Goal: Navigation & Orientation: Find specific page/section

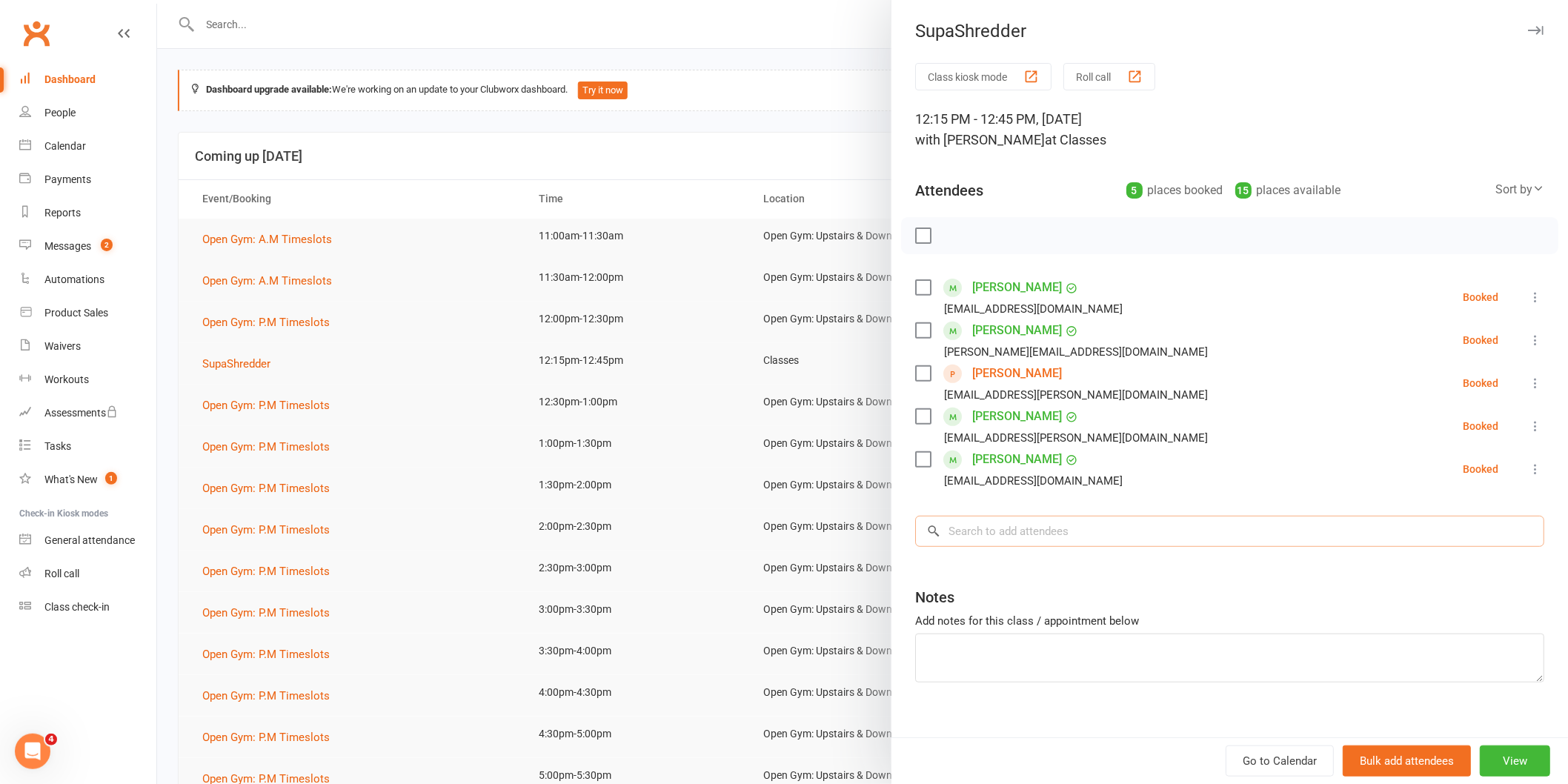
click at [1044, 540] on input "search" at bounding box center [1229, 530] width 629 height 31
click at [915, 234] on label at bounding box center [922, 236] width 15 height 15
click at [1442, 520] on input "search" at bounding box center [1229, 530] width 629 height 31
click at [341, 363] on div at bounding box center [863, 392] width 1411 height 784
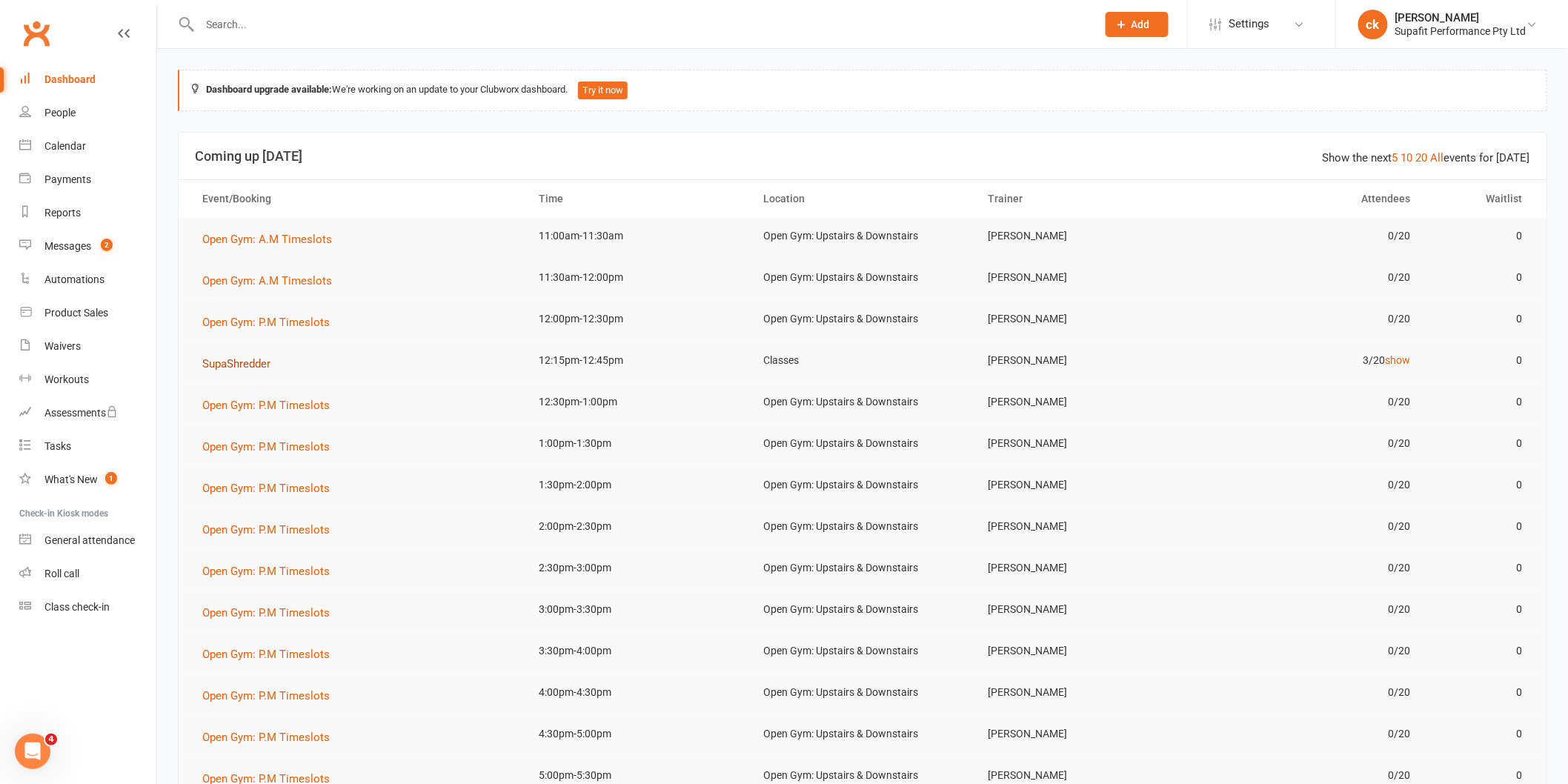
click at [230, 364] on span "SupaShredder" at bounding box center [236, 364] width 68 height 14
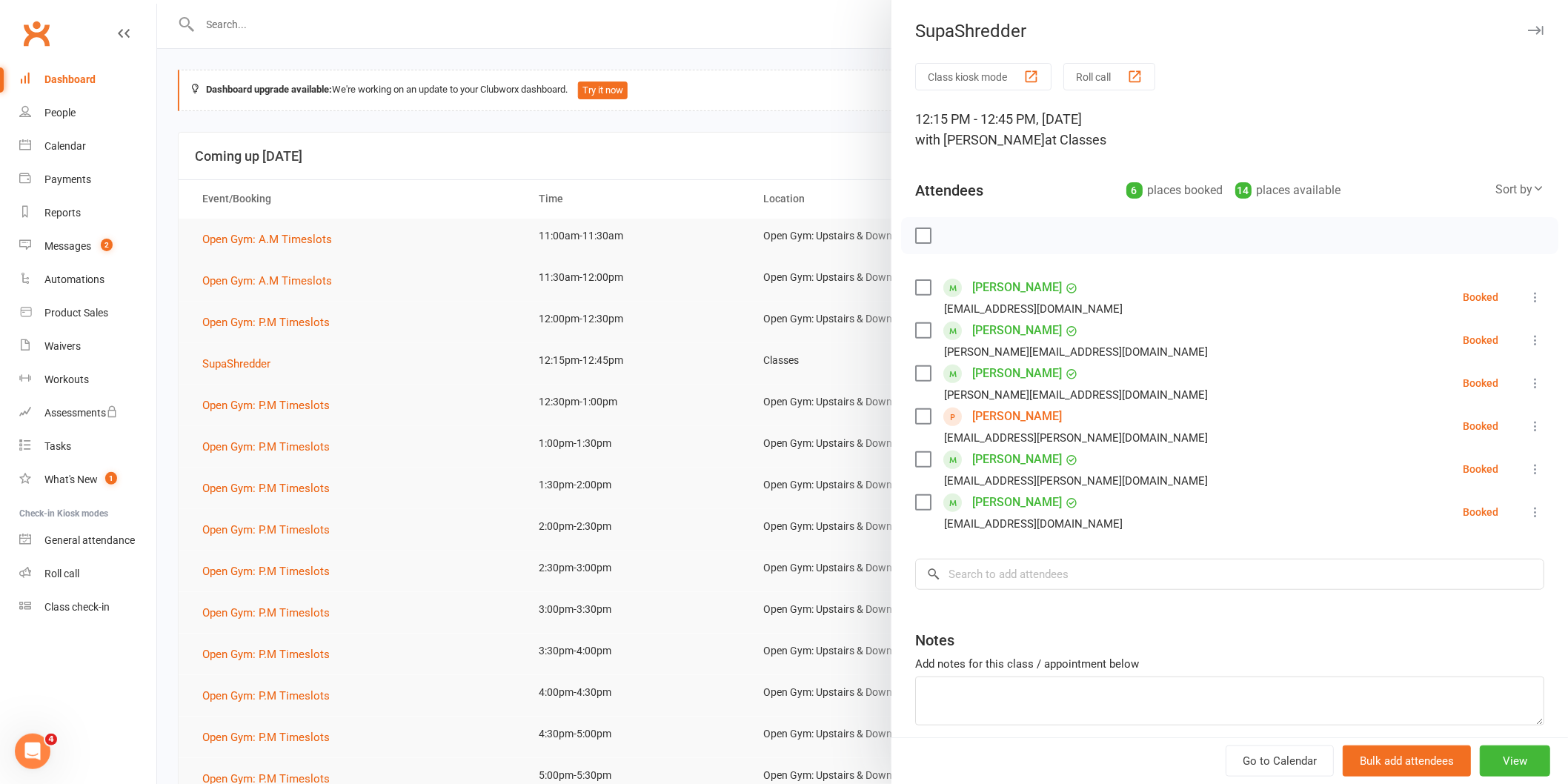
click at [916, 235] on label at bounding box center [922, 236] width 15 height 15
click at [433, 135] on div at bounding box center [863, 392] width 1411 height 784
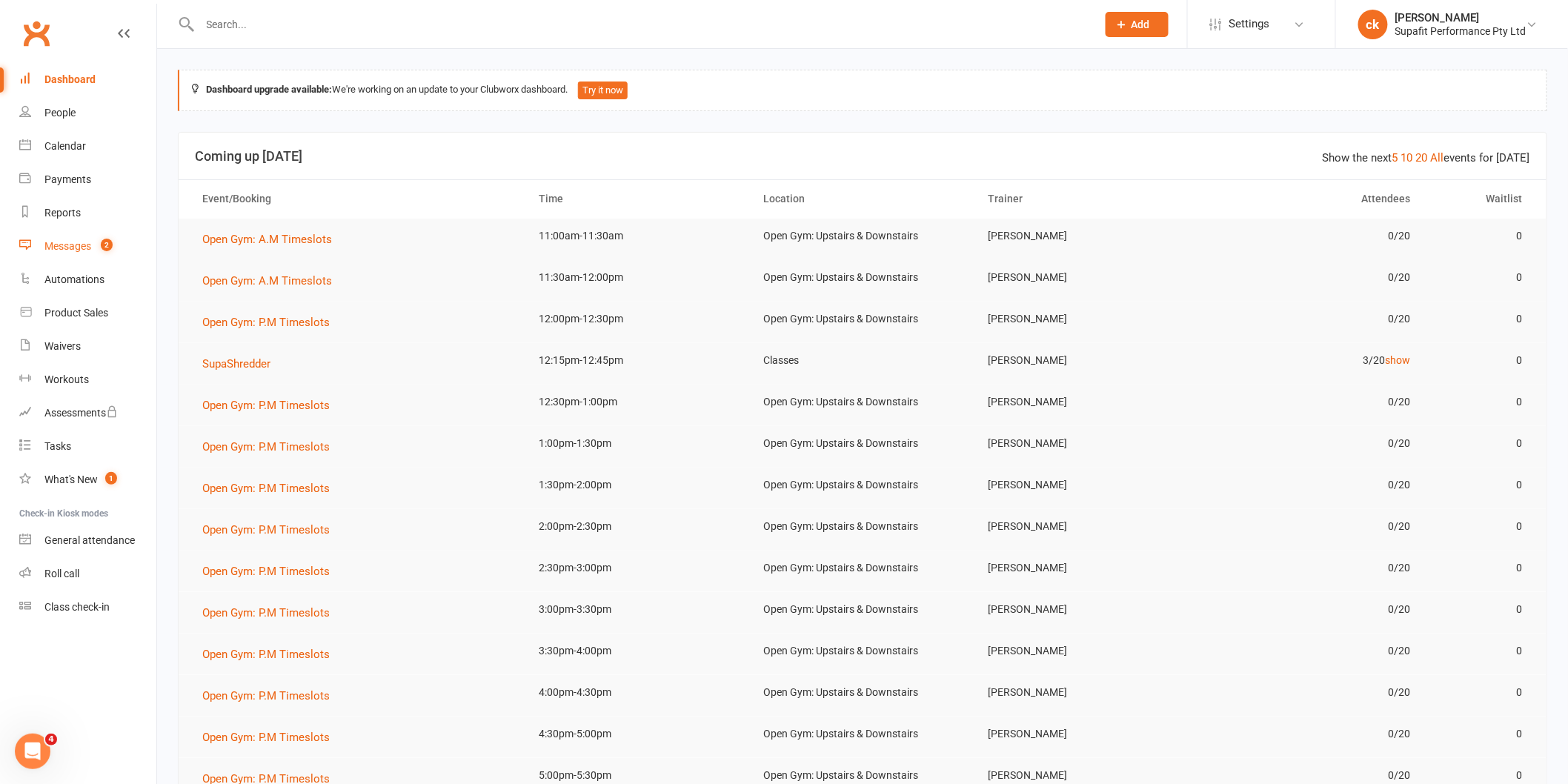
click at [95, 234] on link "Messages 2" at bounding box center [87, 247] width 137 height 33
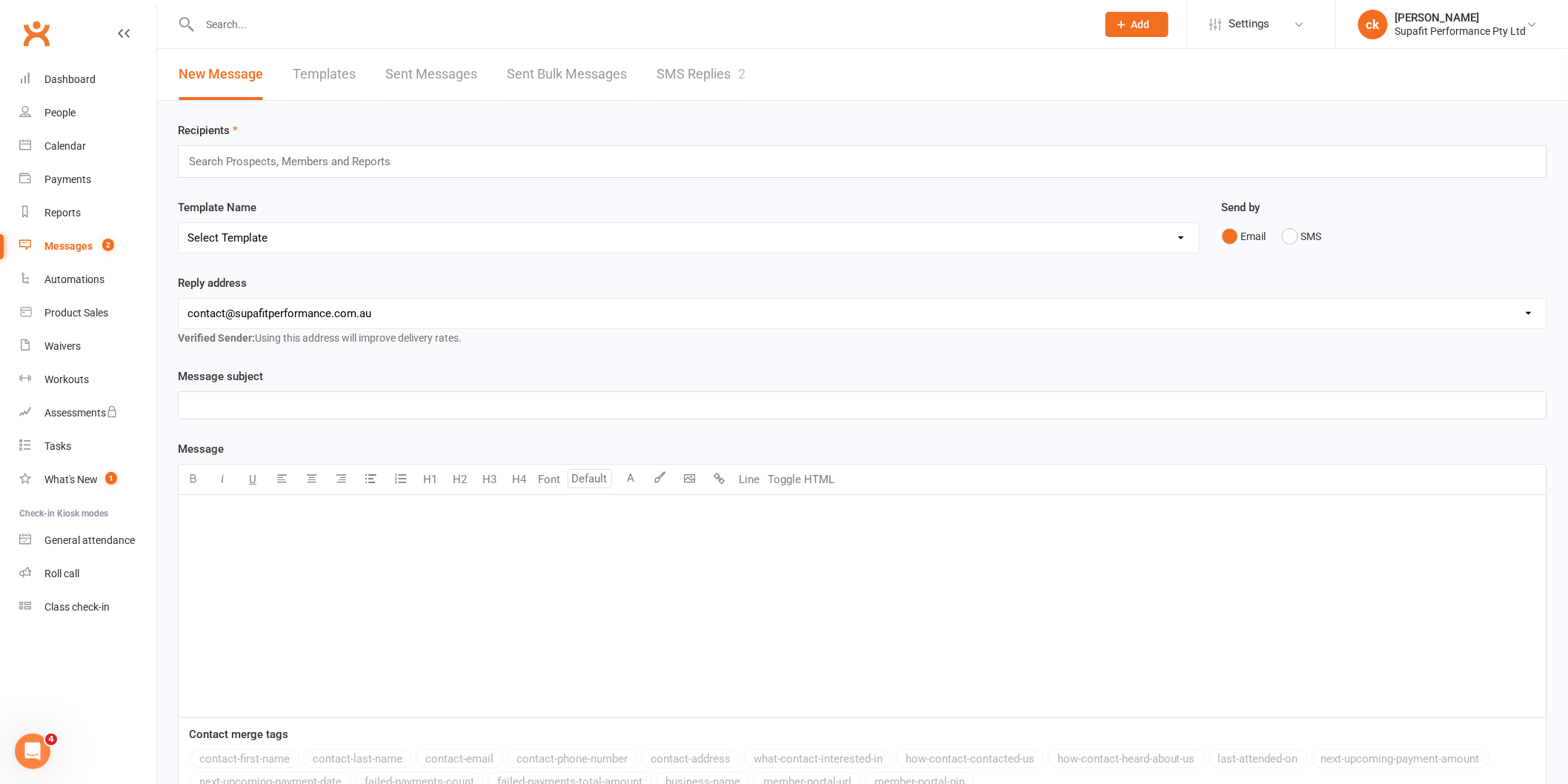
click at [686, 80] on link "SMS Replies 2" at bounding box center [700, 75] width 89 height 51
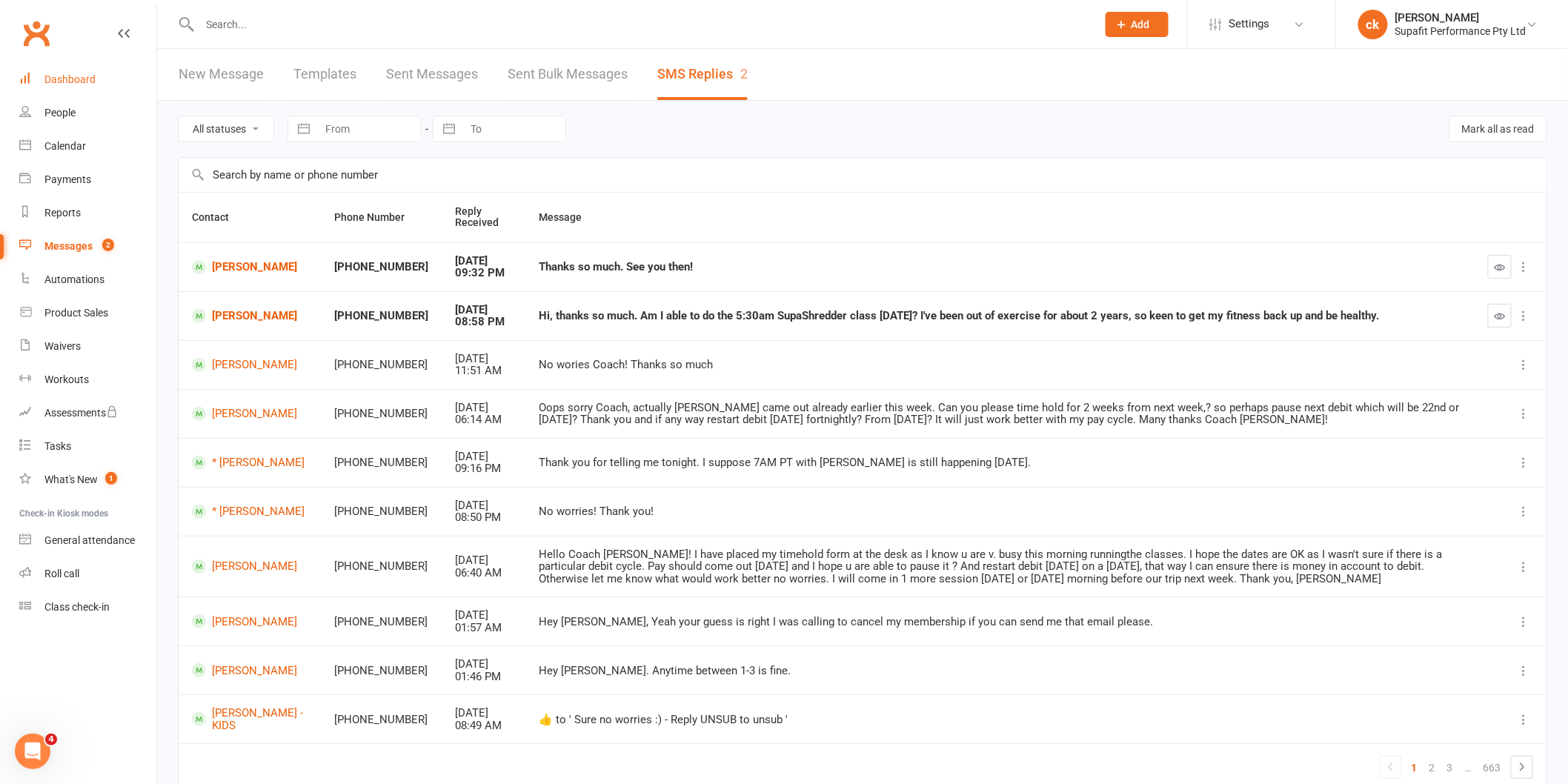
click at [55, 79] on div "Dashboard" at bounding box center [70, 79] width 51 height 12
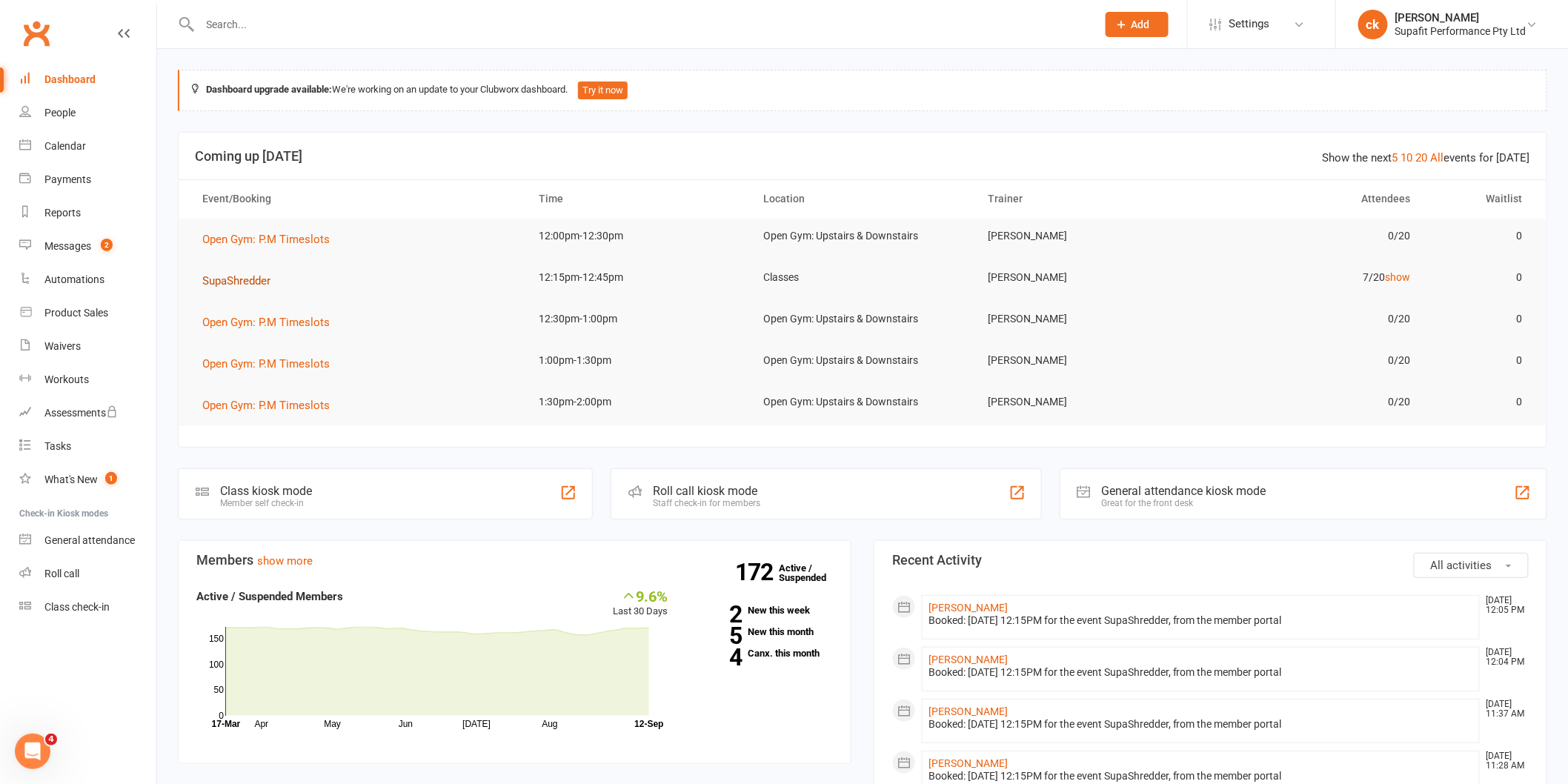
click at [254, 276] on span "SupaShredder" at bounding box center [236, 281] width 68 height 14
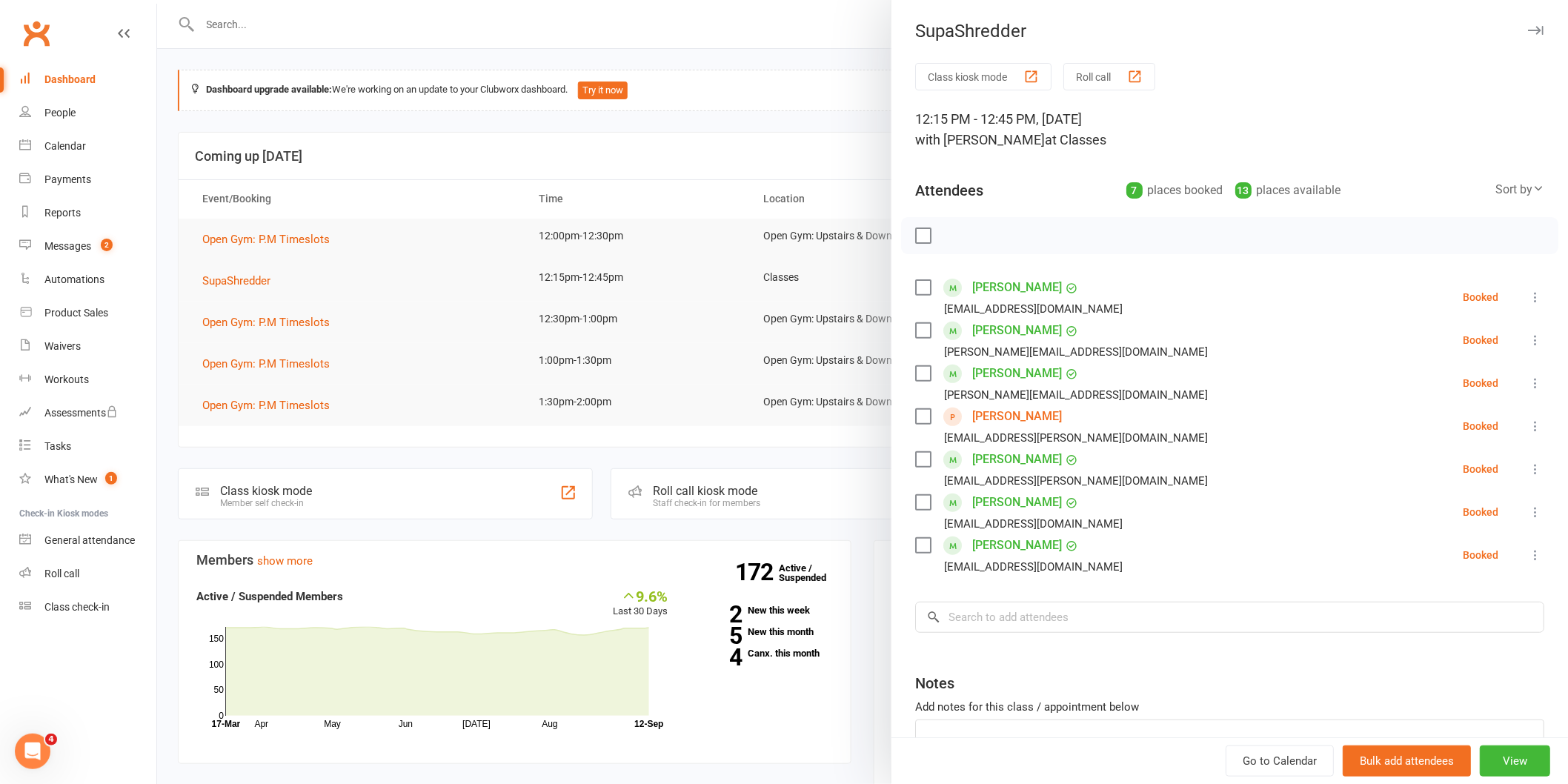
click at [204, 248] on div at bounding box center [863, 392] width 1411 height 784
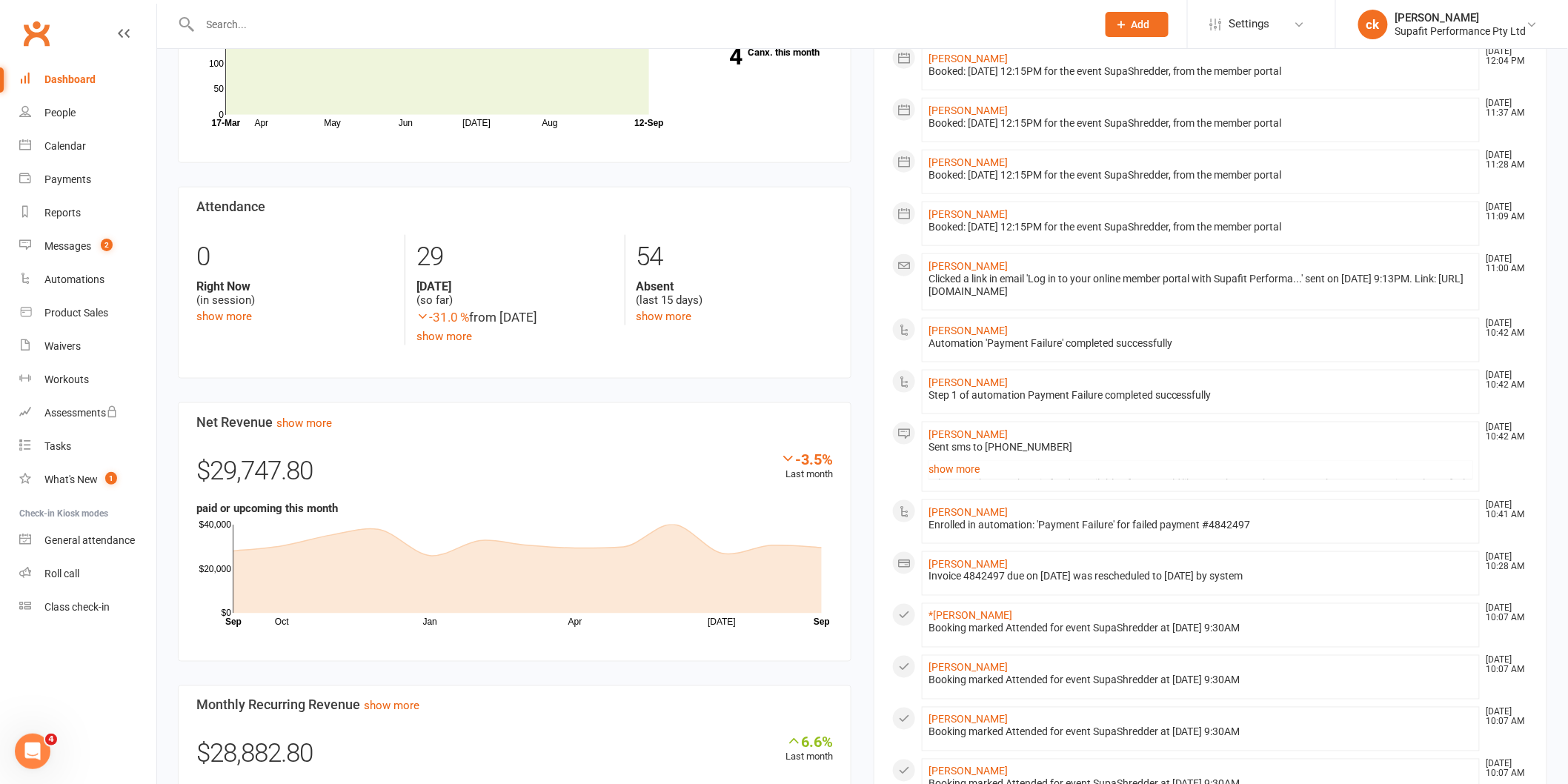
scroll to position [658, 0]
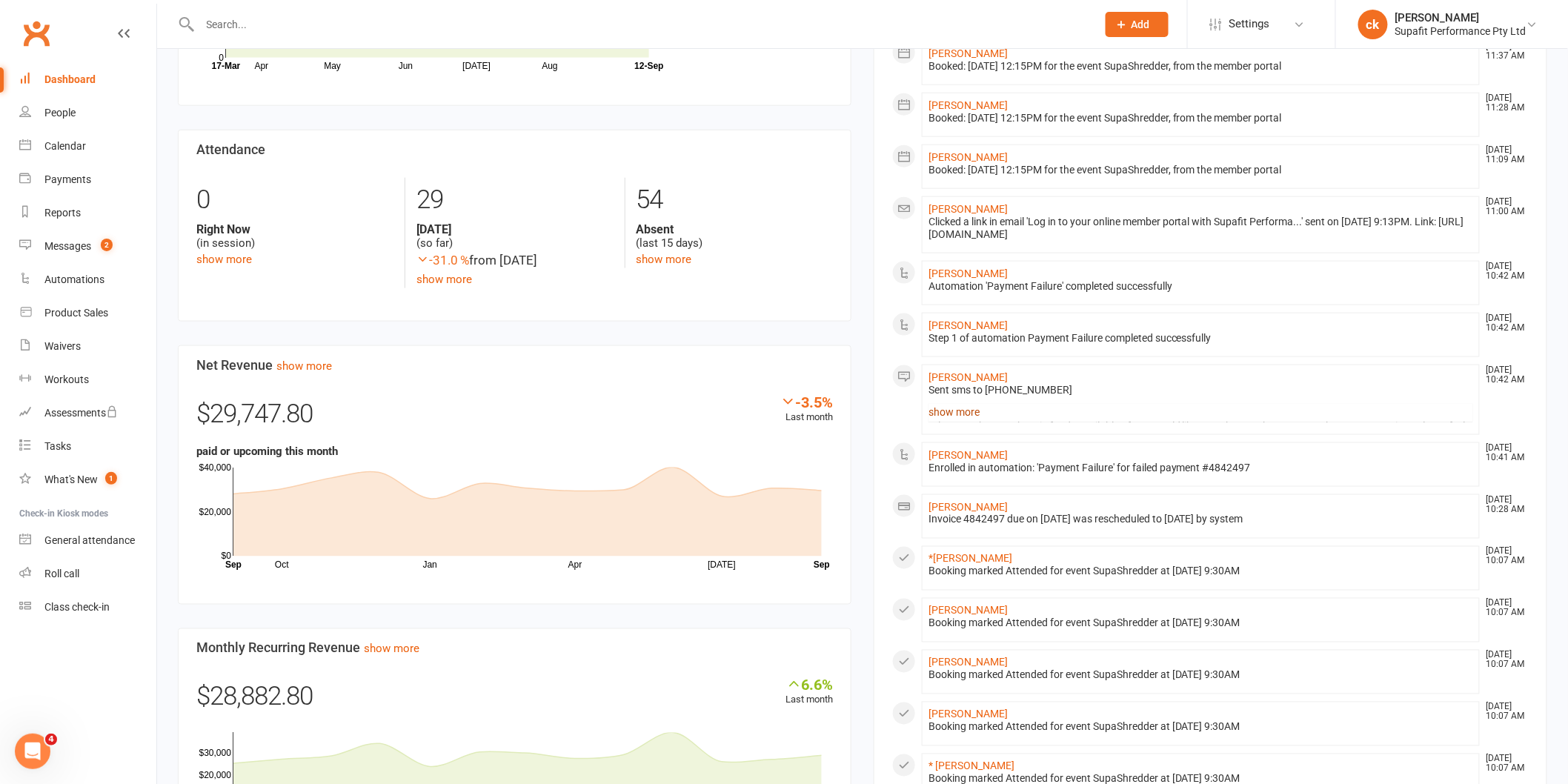
click at [942, 413] on link "show more" at bounding box center [1201, 412] width 545 height 20
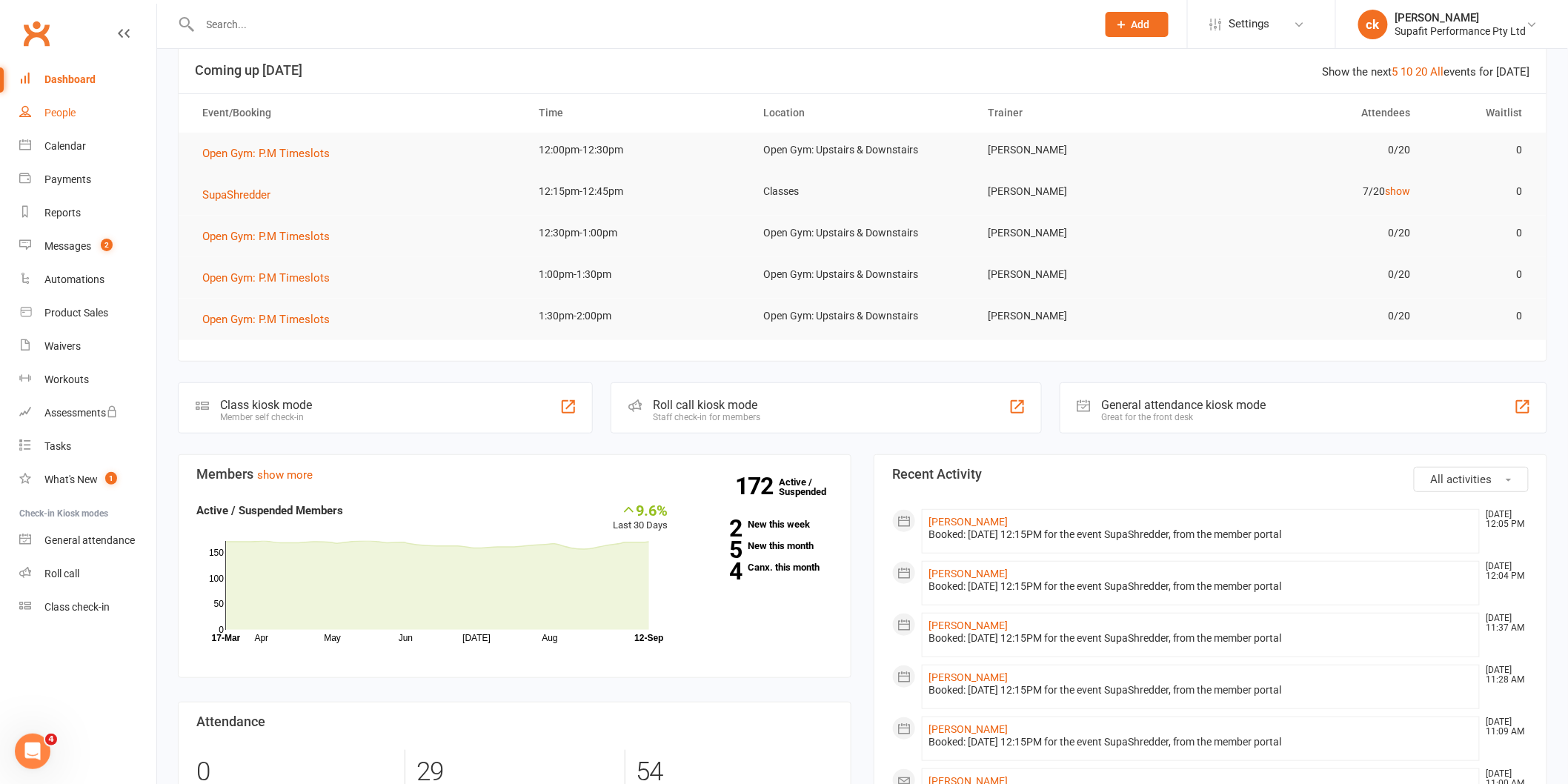
scroll to position [82, 0]
click at [248, 197] on span "SupaShredder" at bounding box center [236, 199] width 68 height 14
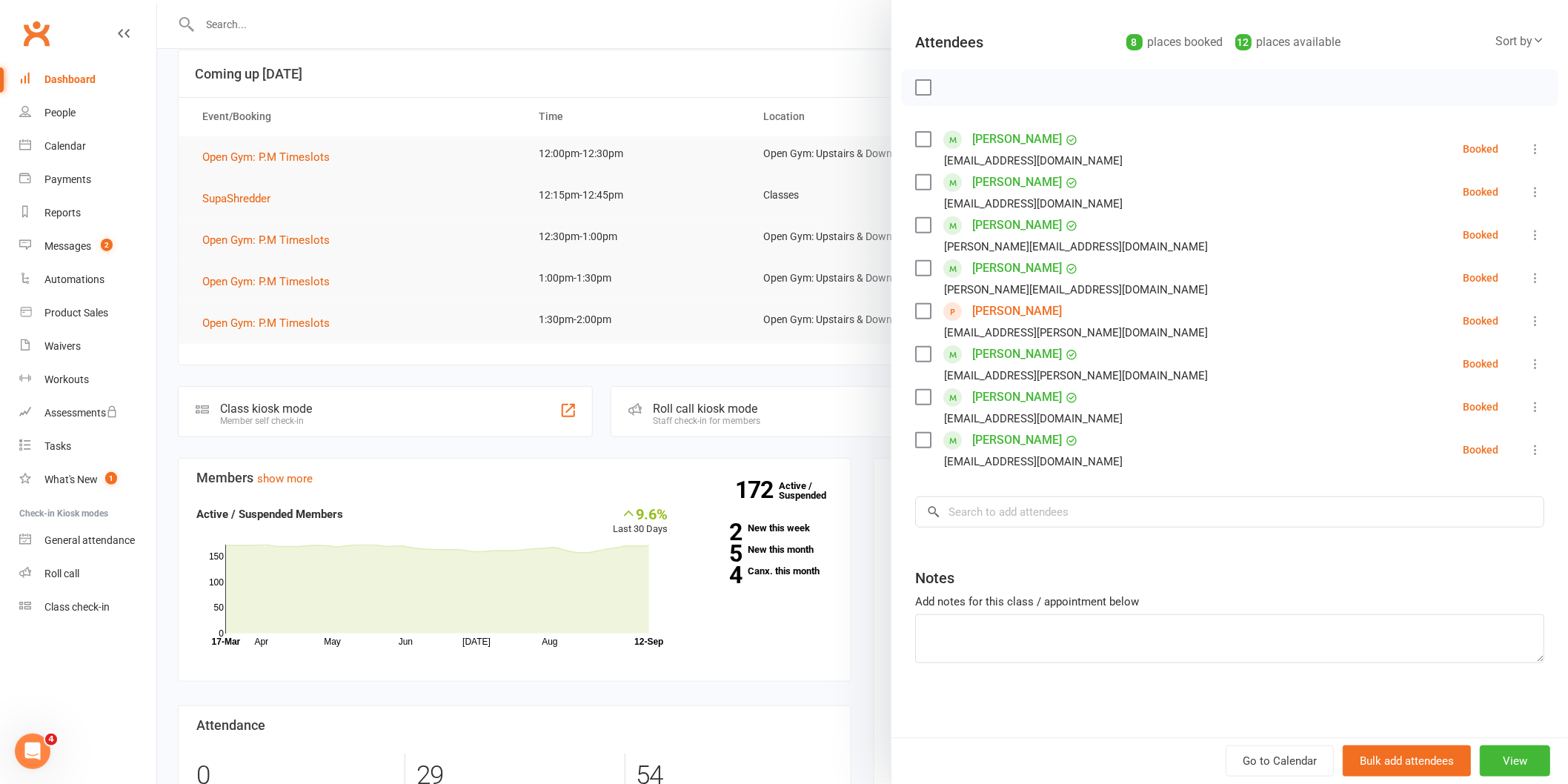
scroll to position [0, 0]
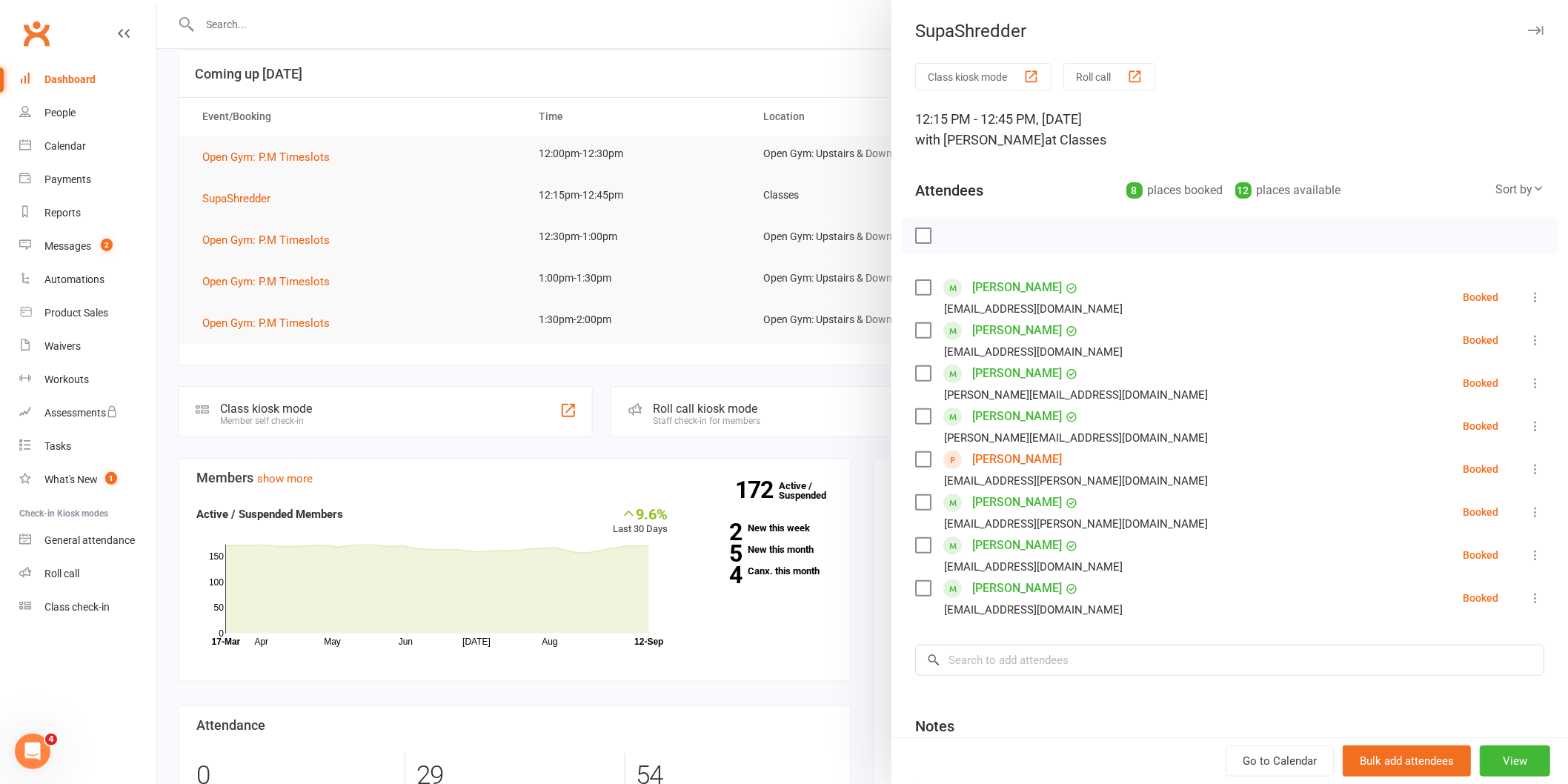
click at [935, 256] on div "Class kiosk mode Roll call 12:15 PM - 12:45 PM, [DATE] with [PERSON_NAME] at Cl…" at bounding box center [1230, 474] width 677 height 823
